Goal: Information Seeking & Learning: Learn about a topic

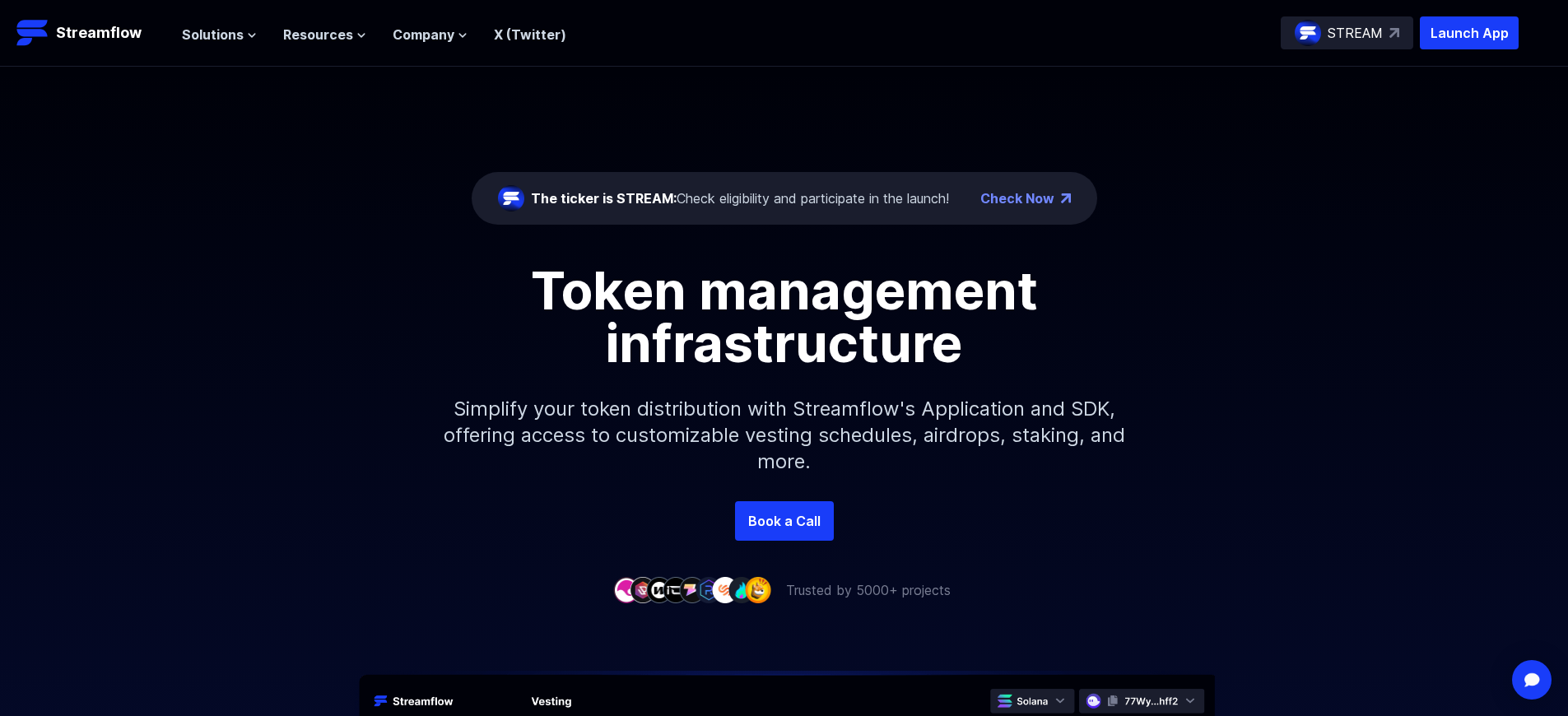
click at [1469, 33] on p "Launch App" at bounding box center [1469, 32] width 99 height 33
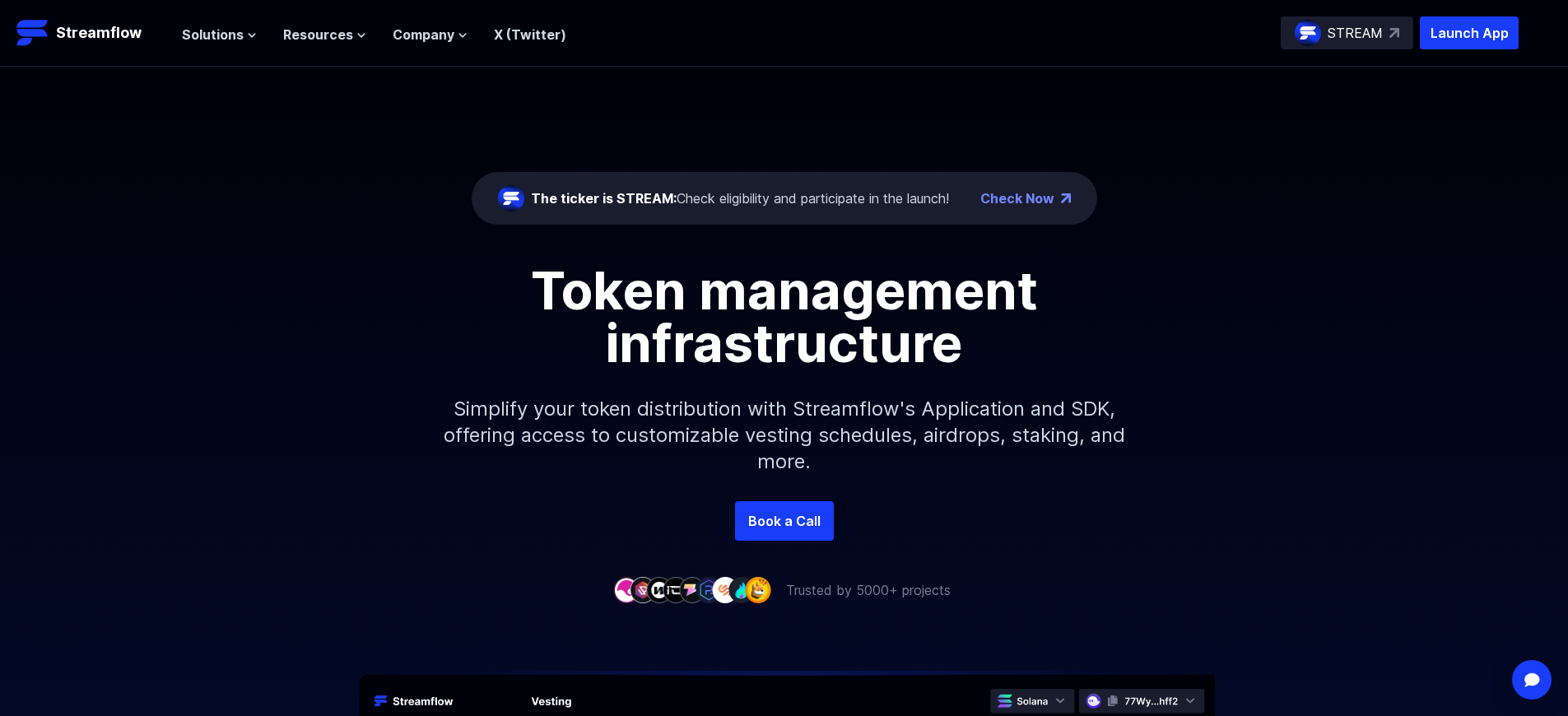
scroll to position [5894, 0]
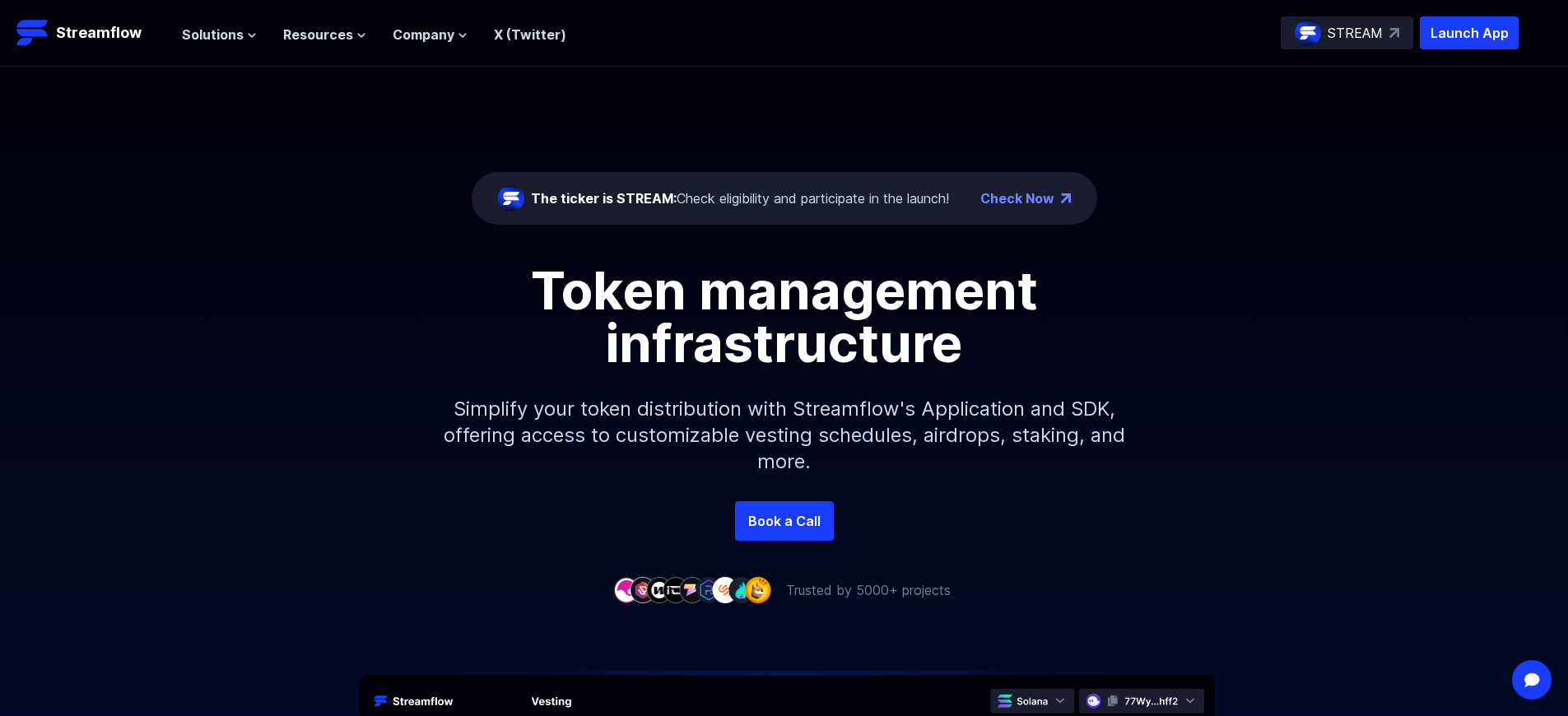
click at [1469, 33] on p "Launch App" at bounding box center [1469, 32] width 99 height 33
